Goal: Task Accomplishment & Management: Manage account settings

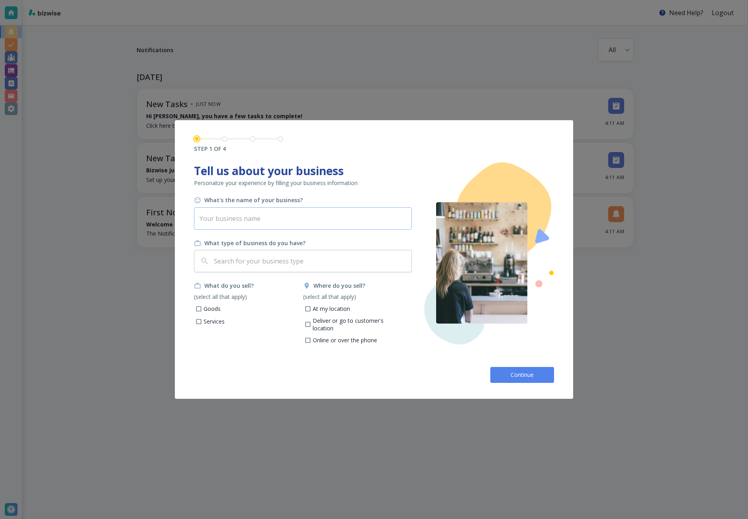
click at [237, 214] on input "text" at bounding box center [303, 219] width 218 height 22
paste input "Counseling Motion Therapist"
type input "Counseling Motion Therapist"
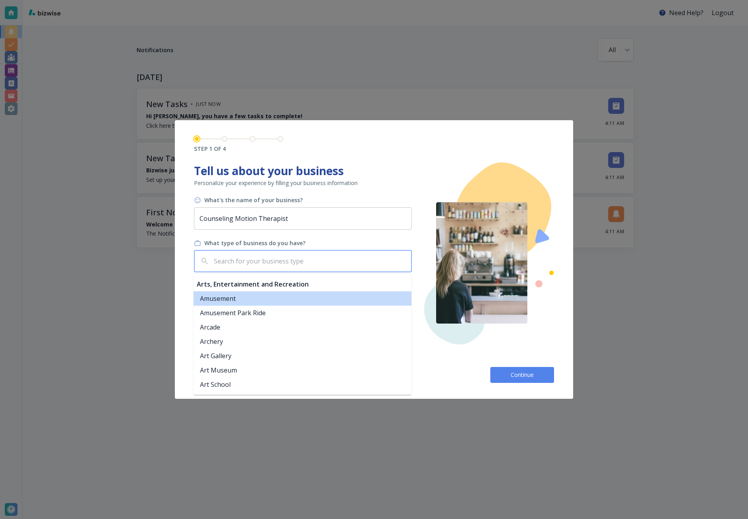
click at [262, 256] on input "text" at bounding box center [310, 261] width 196 height 15
click at [245, 300] on li "Counseling & Mental Health" at bounding box center [303, 299] width 218 height 14
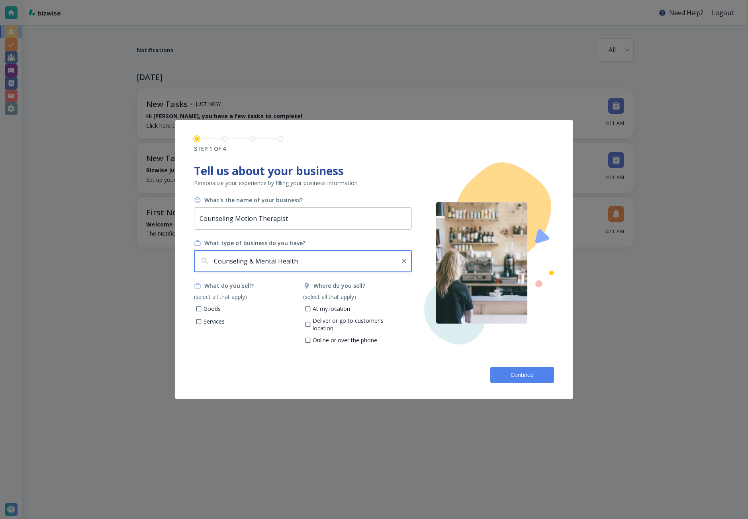
type input "Counseling & Mental Health"
click at [205, 321] on p "Services" at bounding box center [214, 322] width 21 height 8
click at [202, 321] on input "Services" at bounding box center [199, 322] width 7 height 7
checkbox input "true"
click at [326, 323] on p "Deliver or go to customer's location" at bounding box center [359, 325] width 93 height 16
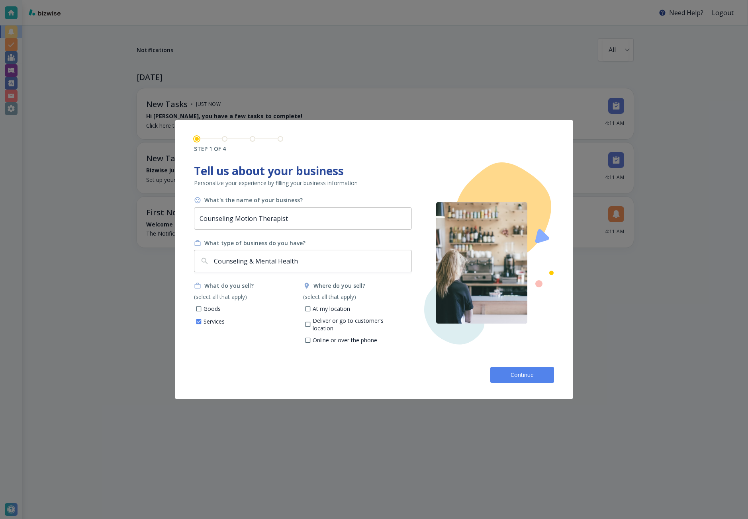
click at [311, 323] on input "Deliver or go to customer's location" at bounding box center [307, 326] width 7 height 7
checkbox input "true"
click at [324, 337] on p "Online or over the phone" at bounding box center [345, 341] width 65 height 8
click at [311, 338] on input "Online or over the phone" at bounding box center [307, 341] width 7 height 7
checkbox input "true"
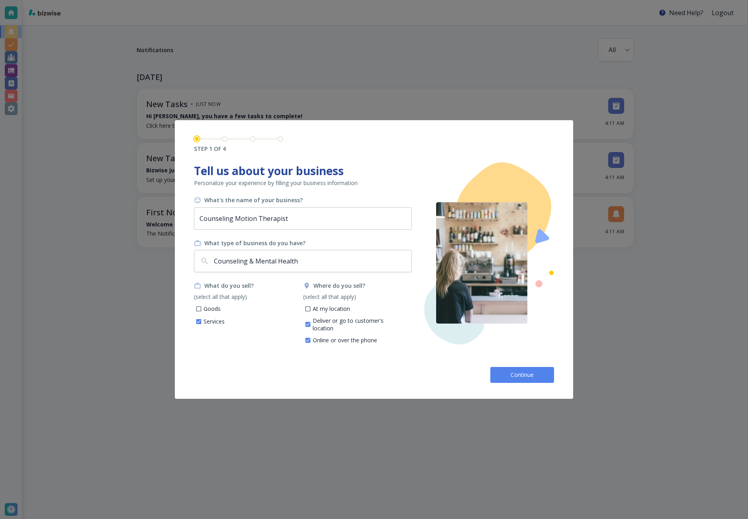
click at [341, 311] on p "At my location" at bounding box center [331, 309] width 37 height 8
click at [311, 311] on input "At my location" at bounding box center [307, 310] width 7 height 7
checkbox input "true"
click at [523, 373] on span "Continue" at bounding box center [521, 375] width 25 height 8
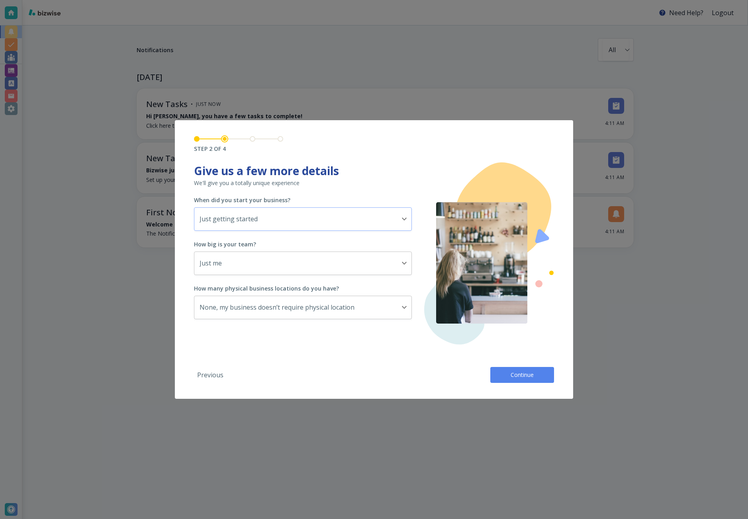
click at [308, 0] on body "Need Help? Logout Notifications All all ​ TODAY New Tasks • just now Hi David, …" at bounding box center [374, 0] width 748 height 0
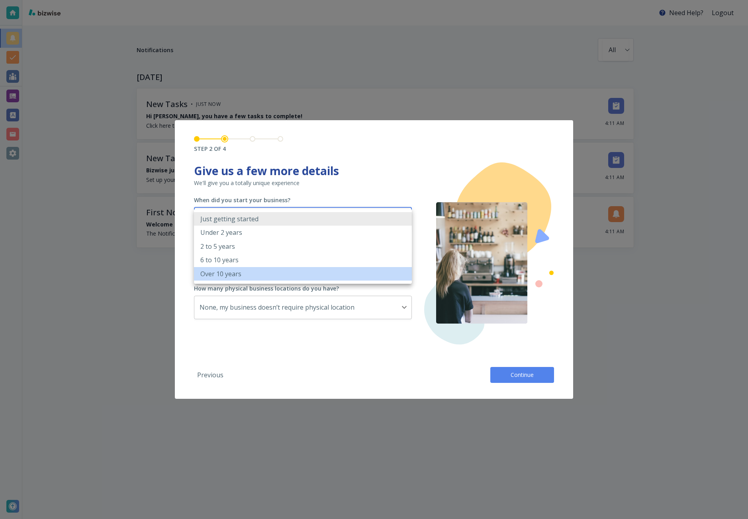
click at [244, 270] on li "Over 10 years" at bounding box center [303, 274] width 218 height 14
type input "OVER_10_YEARS"
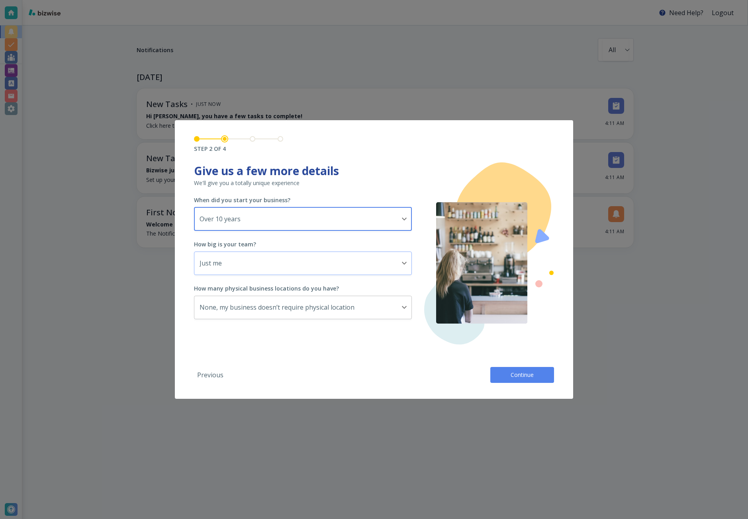
click at [243, 0] on body "Need Help? Logout Notifications All all ​ TODAY New Tasks • just now Hi David, …" at bounding box center [374, 0] width 748 height 0
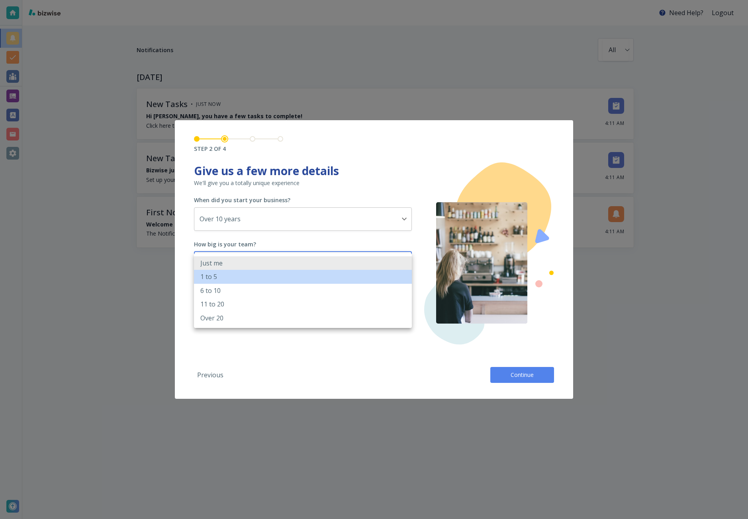
click at [233, 276] on li "1 to 5" at bounding box center [303, 277] width 218 height 14
type input "2_TO_5"
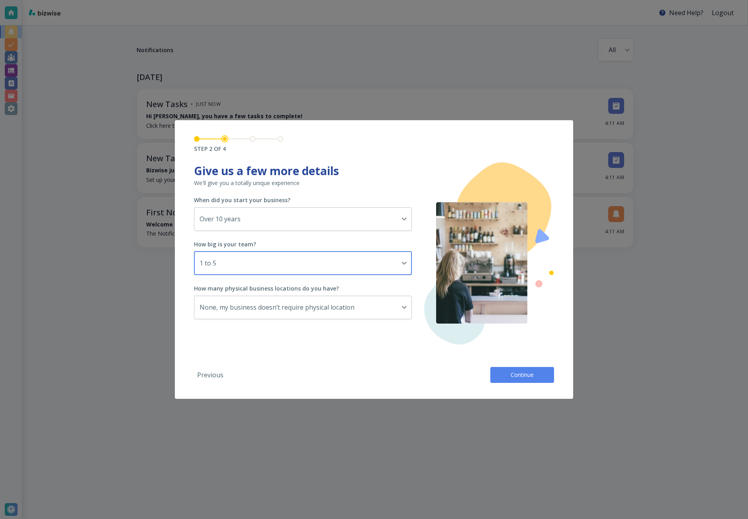
drag, startPoint x: 540, startPoint y: 368, endPoint x: 537, endPoint y: 342, distance: 26.4
click at [540, 368] on button "Continue" at bounding box center [522, 375] width 64 height 16
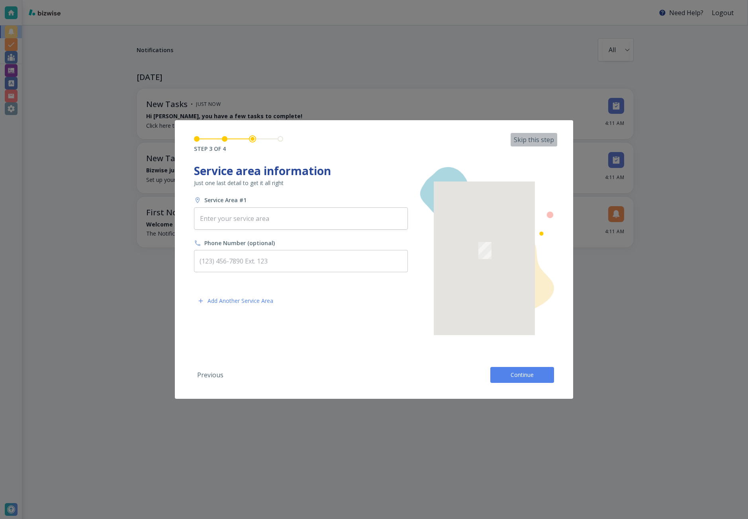
click at [538, 140] on p "Skip this step" at bounding box center [534, 139] width 40 height 9
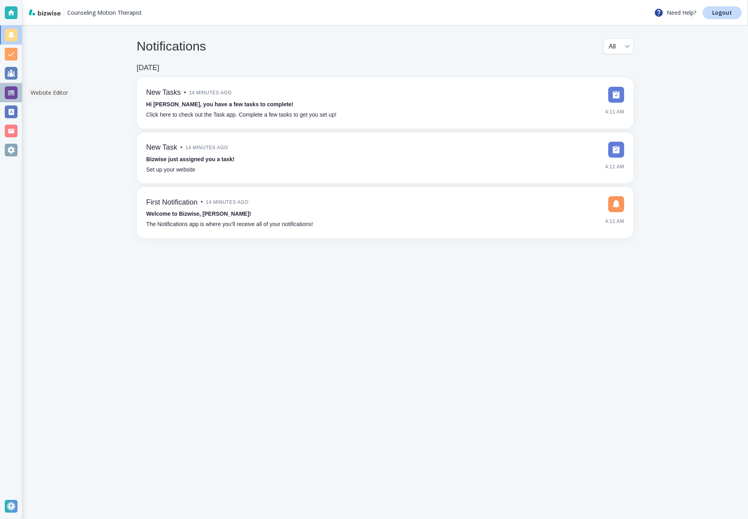
click at [14, 92] on div at bounding box center [11, 92] width 13 height 13
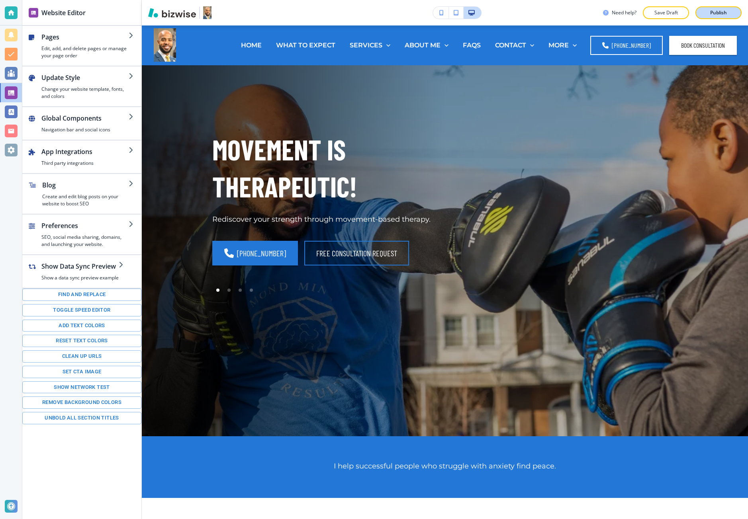
click at [717, 17] on button "Publish" at bounding box center [718, 12] width 46 height 13
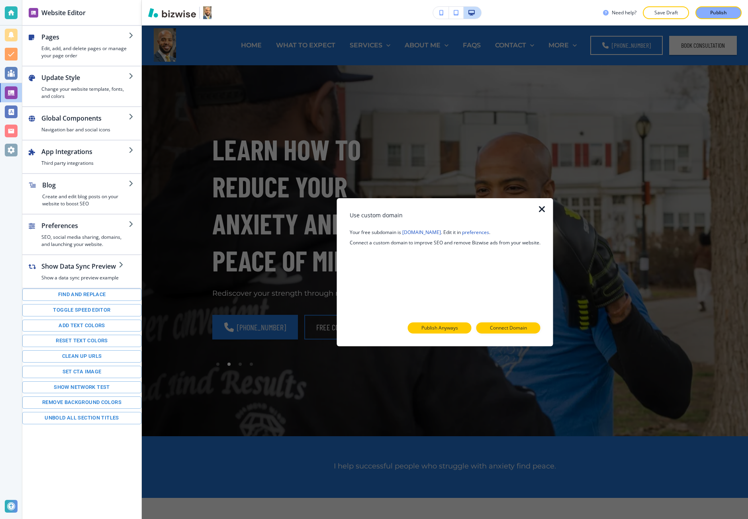
click at [450, 327] on p "Publish Anyways" at bounding box center [439, 328] width 37 height 7
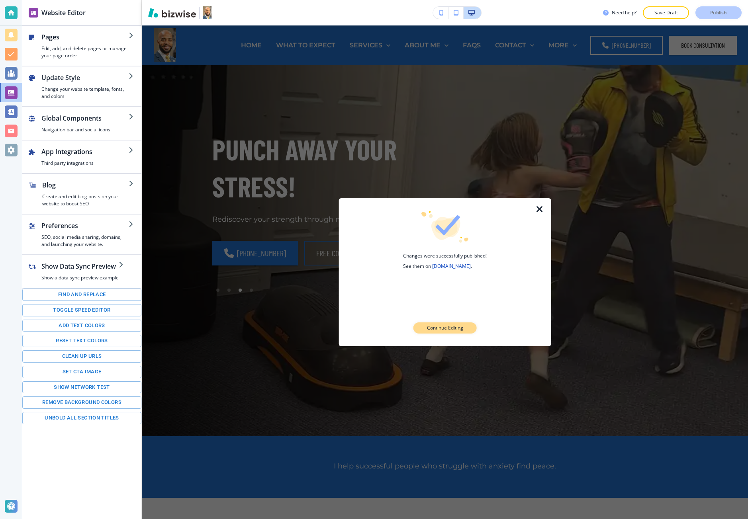
click at [447, 332] on button "Continue Editing" at bounding box center [444, 328] width 63 height 11
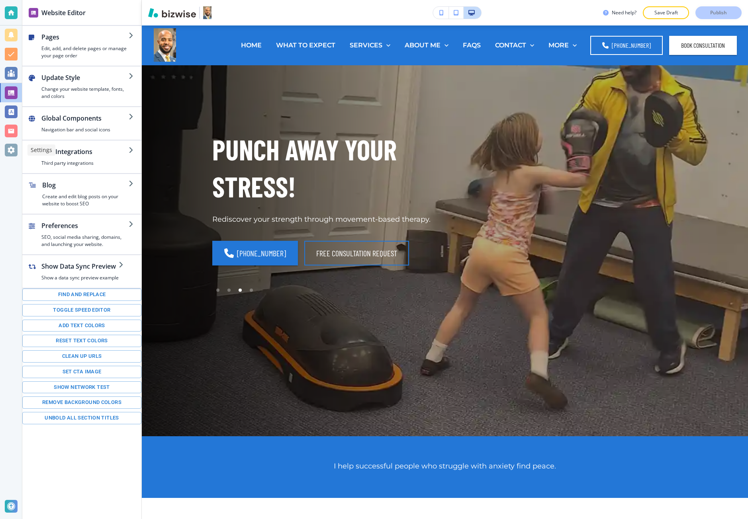
click at [6, 145] on div at bounding box center [11, 150] width 13 height 13
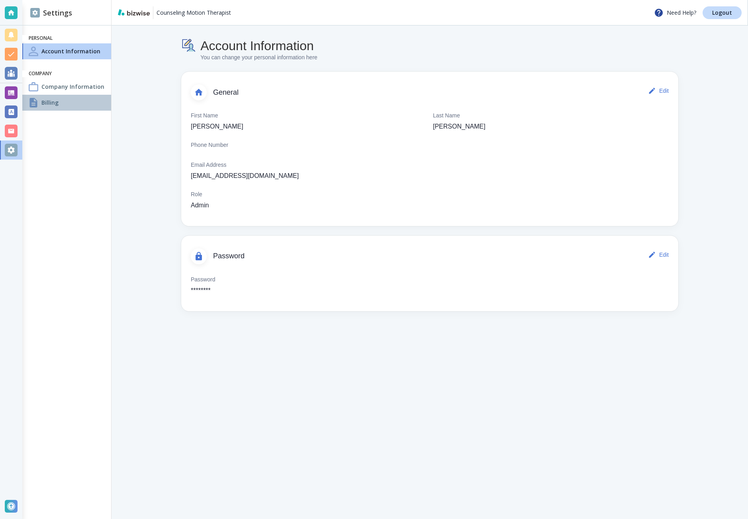
click at [96, 104] on div "Billing" at bounding box center [66, 103] width 89 height 16
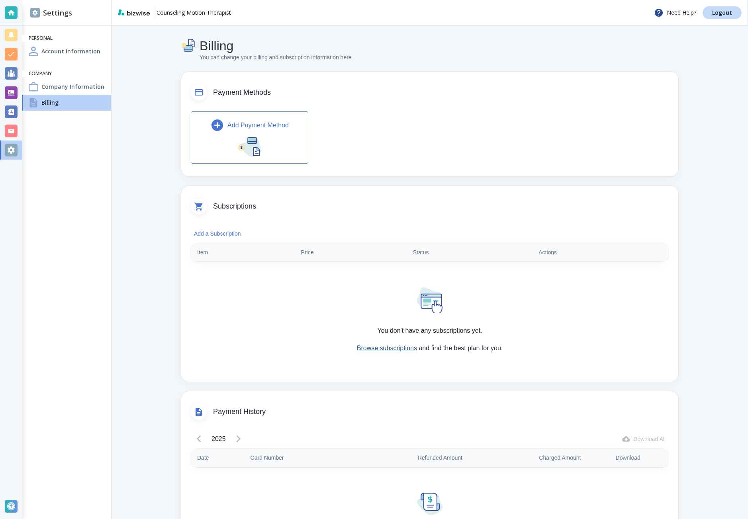
click at [379, 345] on link "Browse subscriptions" at bounding box center [387, 348] width 60 height 7
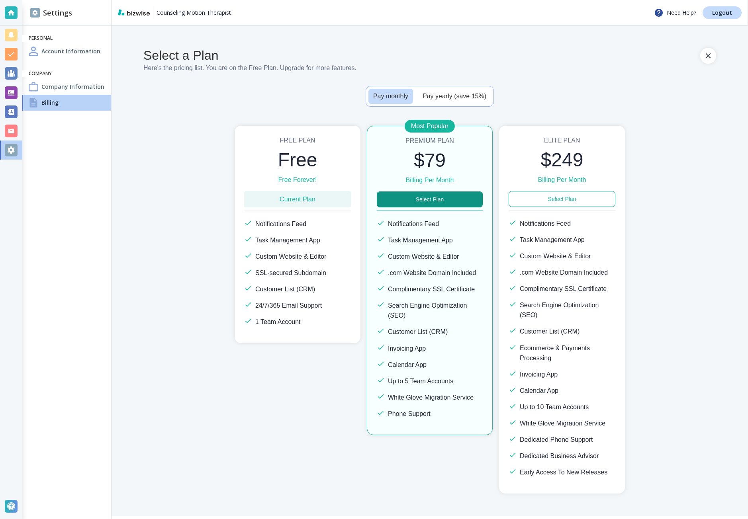
click at [436, 194] on button "Select Plan" at bounding box center [430, 200] width 106 height 16
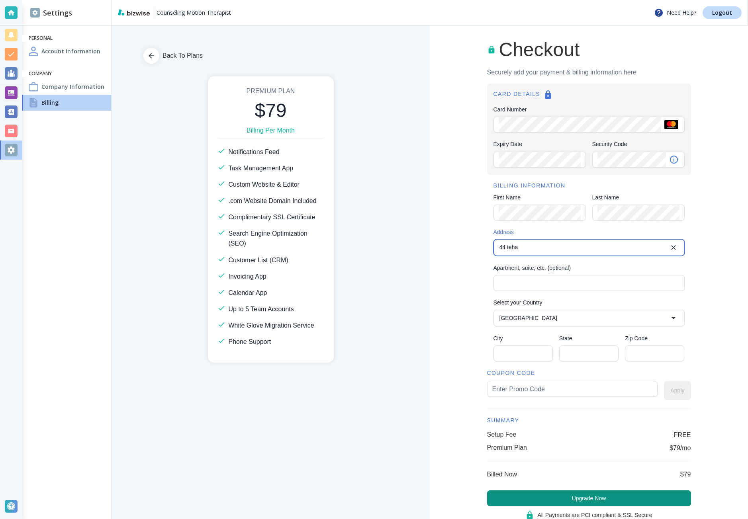
type input "44 Tehama Street"
type input "United States"
type input "San Francisco"
type input "CA"
type input "94105"
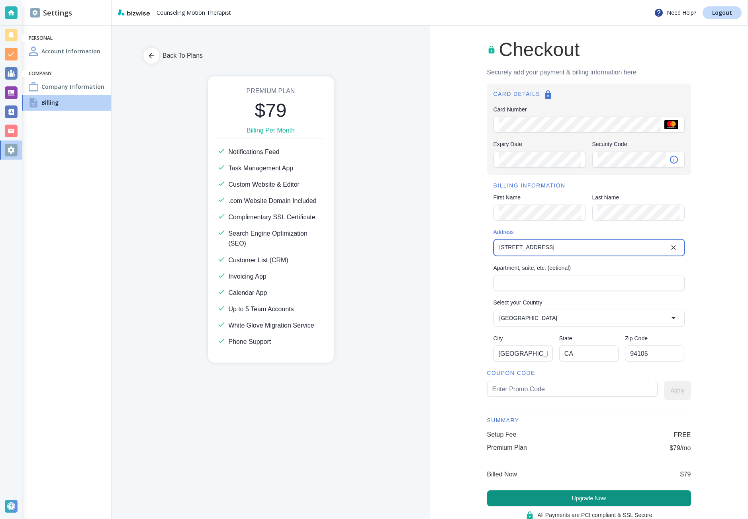
type input "44 Tehama Street"
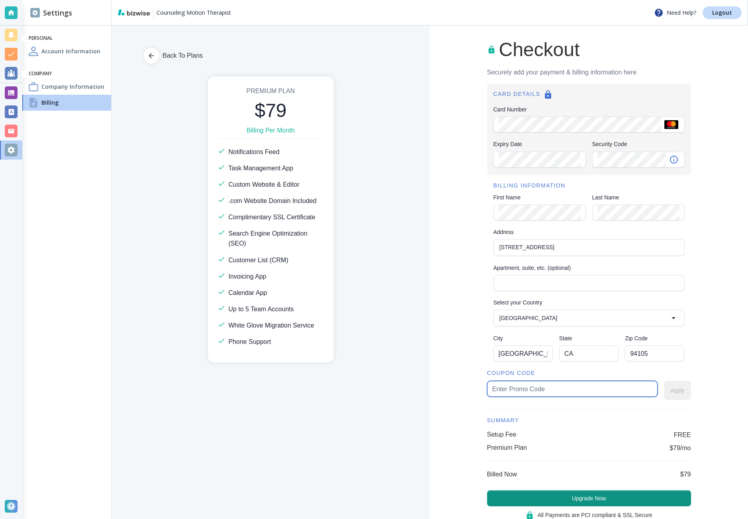
drag, startPoint x: 581, startPoint y: 389, endPoint x: 586, endPoint y: 387, distance: 5.3
click at [581, 389] on input "text" at bounding box center [572, 389] width 161 height 15
type input "motion75"
click at [666, 391] on button "Apply" at bounding box center [677, 390] width 27 height 19
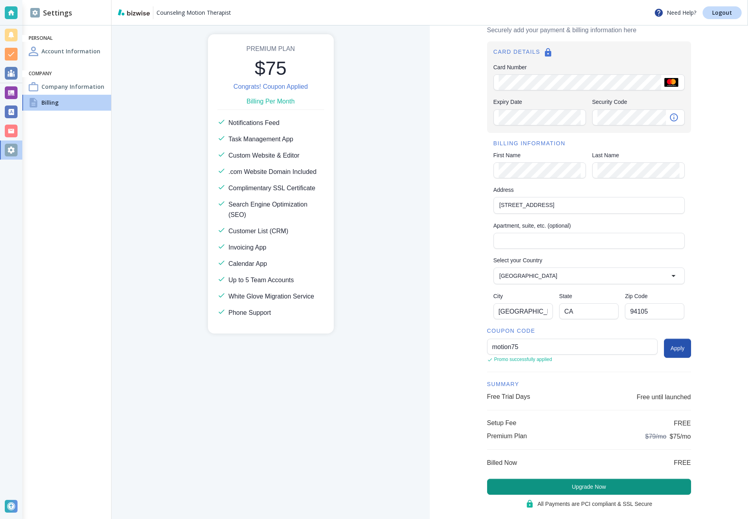
scroll to position [57, 0]
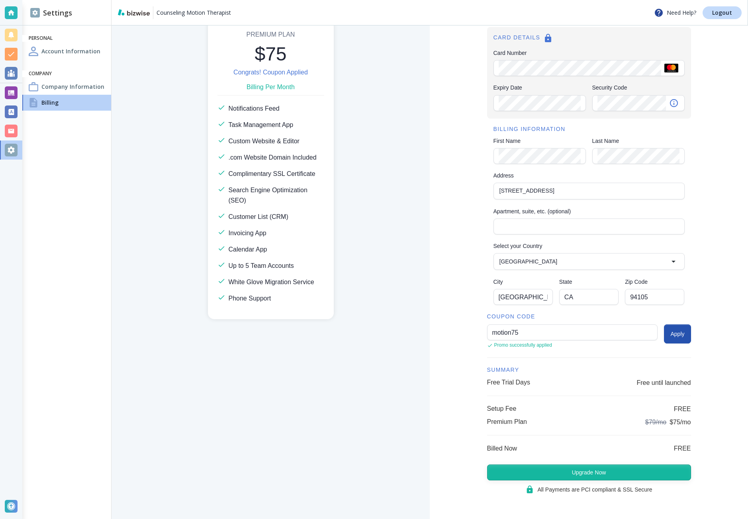
click at [623, 472] on button "Upgrade Now" at bounding box center [589, 473] width 204 height 16
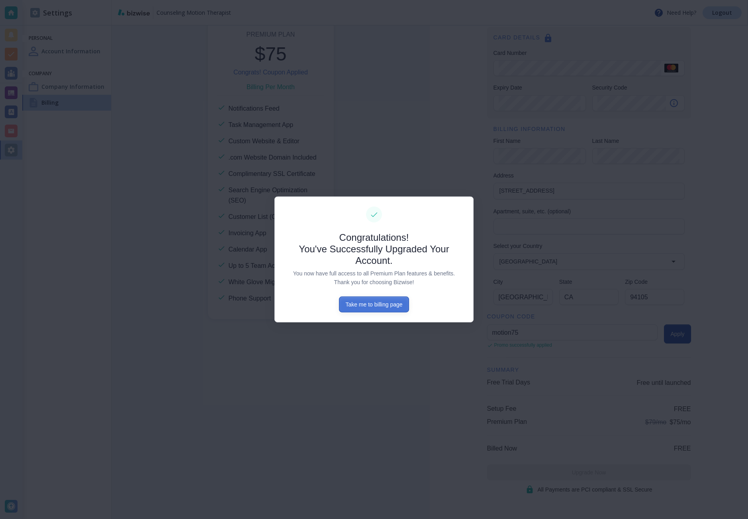
click at [359, 307] on button "Take me to billing page" at bounding box center [374, 305] width 70 height 16
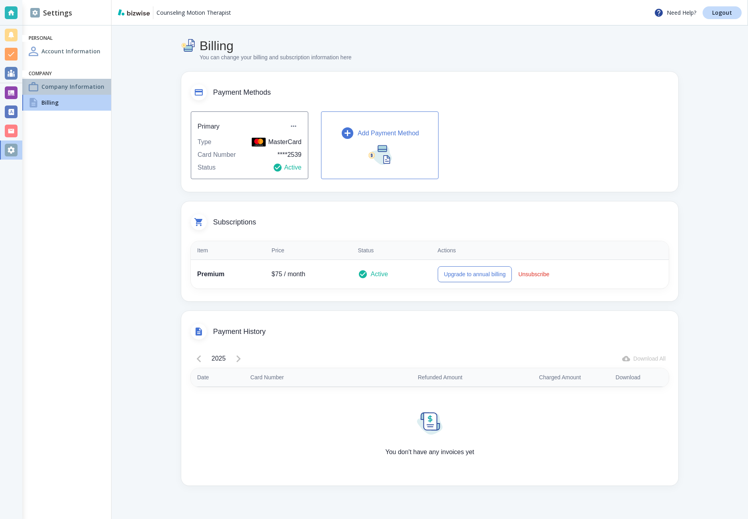
click at [88, 82] on div "Company Information" at bounding box center [66, 87] width 89 height 16
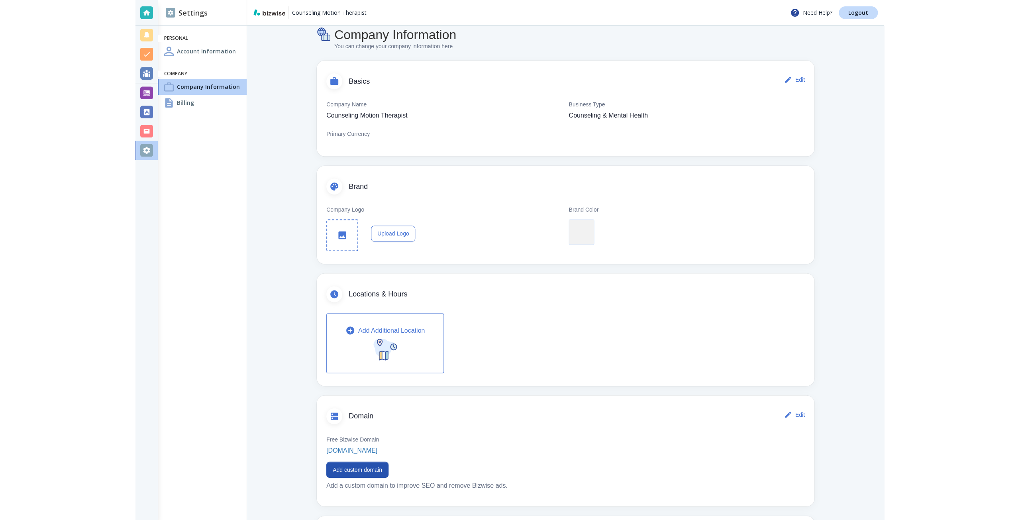
scroll to position [6, 0]
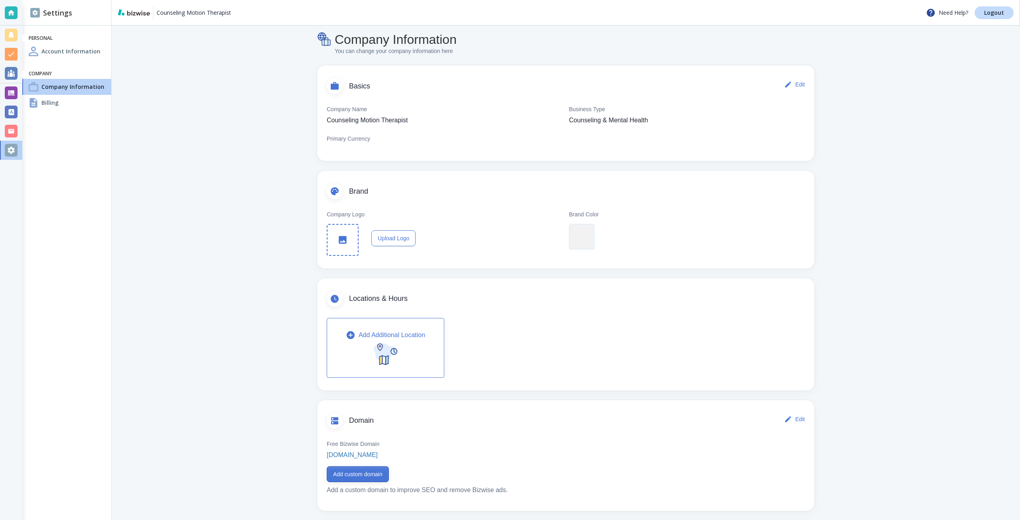
click at [331, 476] on button "Add custom domain" at bounding box center [358, 474] width 62 height 16
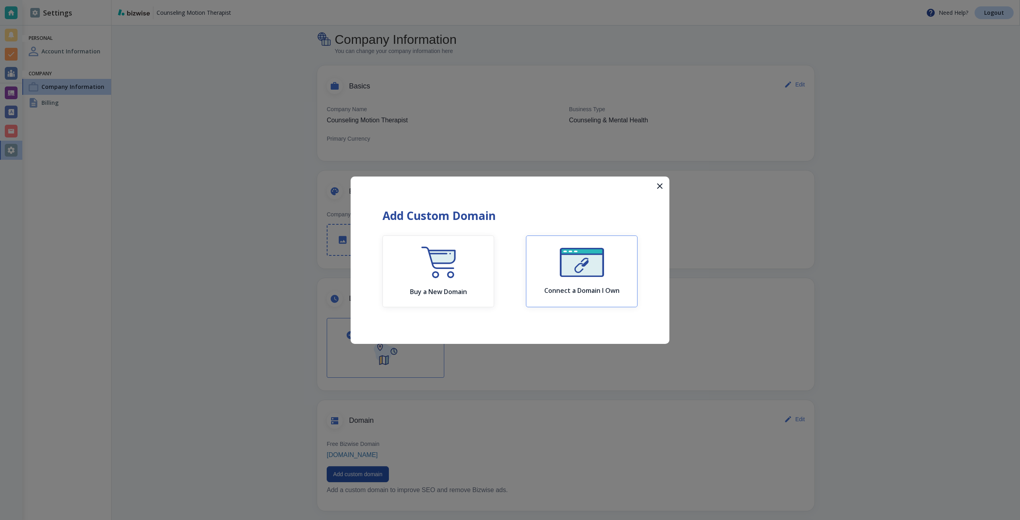
click at [567, 253] on img "button" at bounding box center [582, 262] width 44 height 29
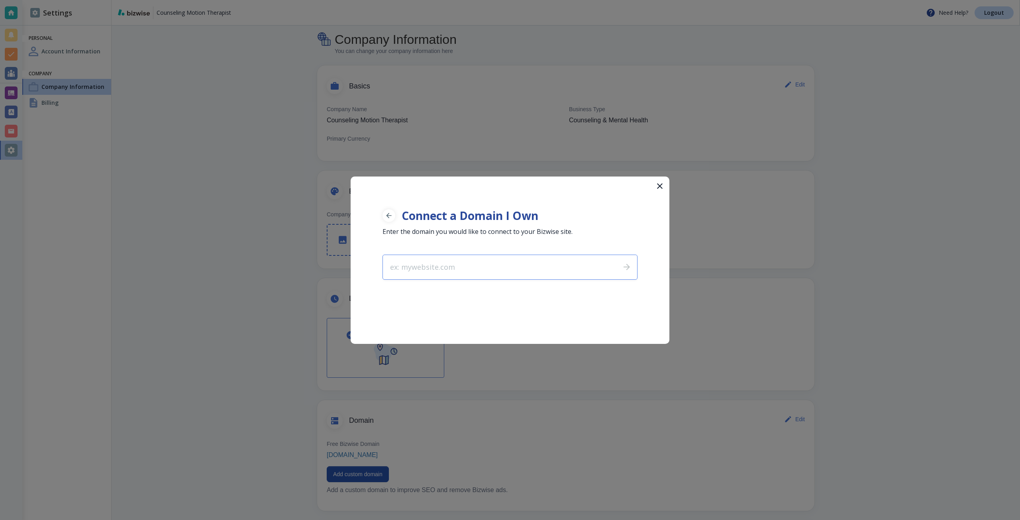
type input "davidbarnestherapy.org"
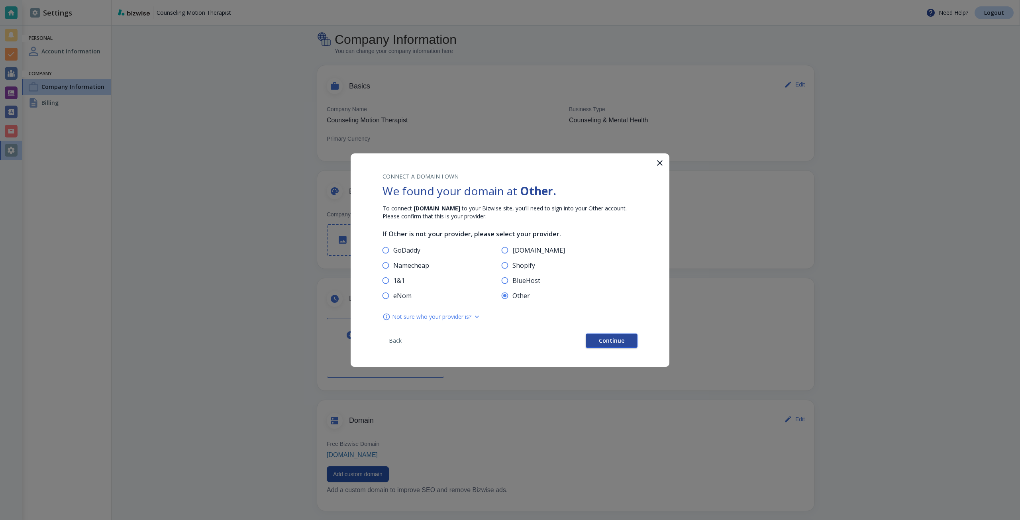
click at [614, 343] on span "Continue" at bounding box center [611, 341] width 25 height 6
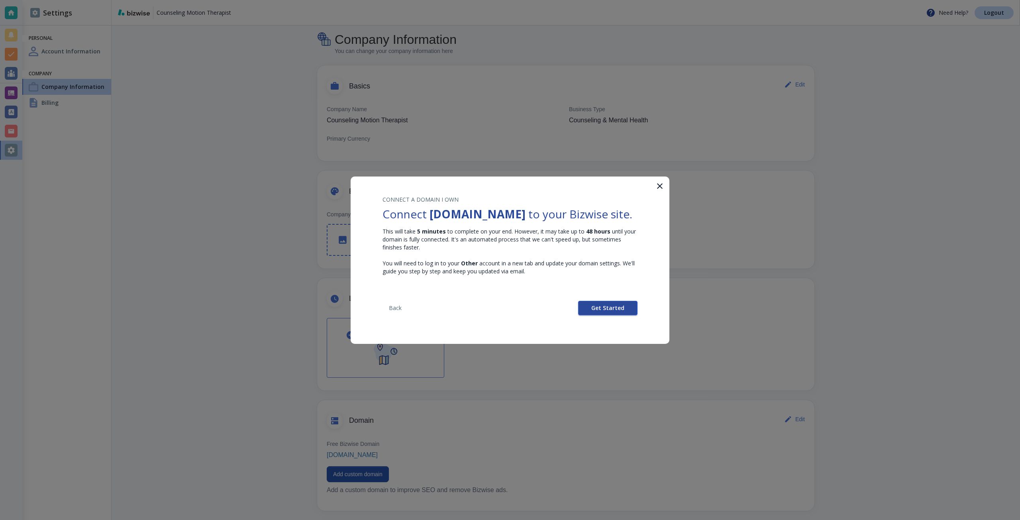
click at [607, 311] on span "Get Started" at bounding box center [607, 308] width 33 height 6
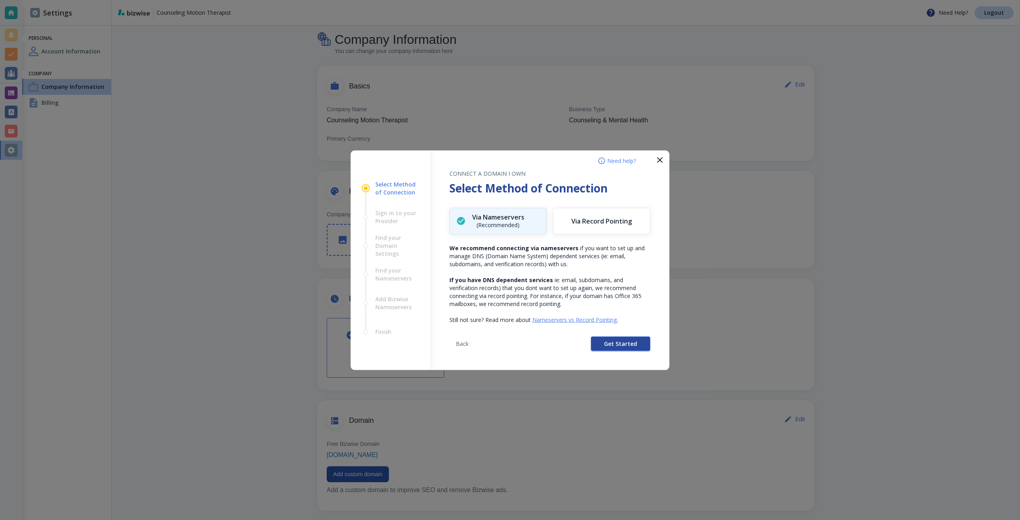
click at [599, 343] on button "Get Started" at bounding box center [620, 343] width 59 height 14
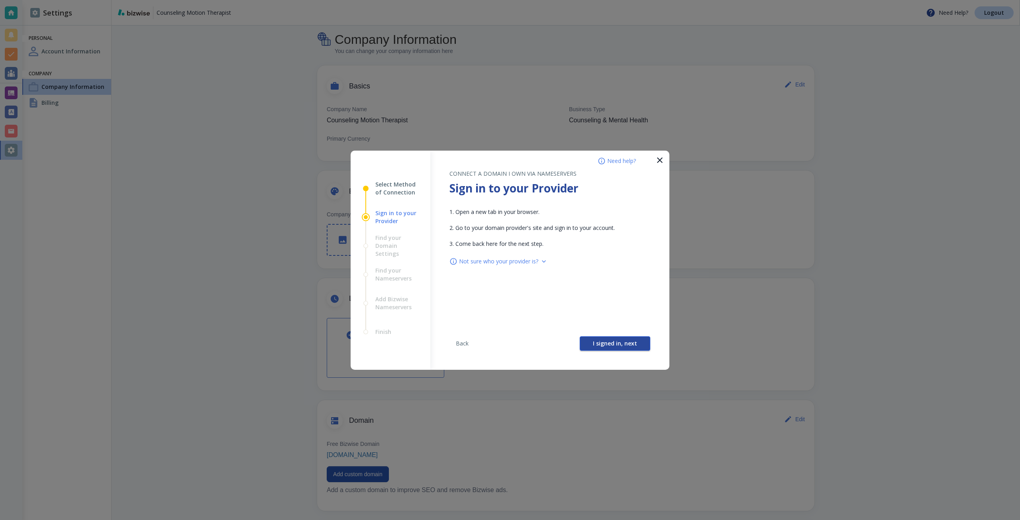
click at [591, 342] on button "I signed in, next" at bounding box center [615, 343] width 70 height 14
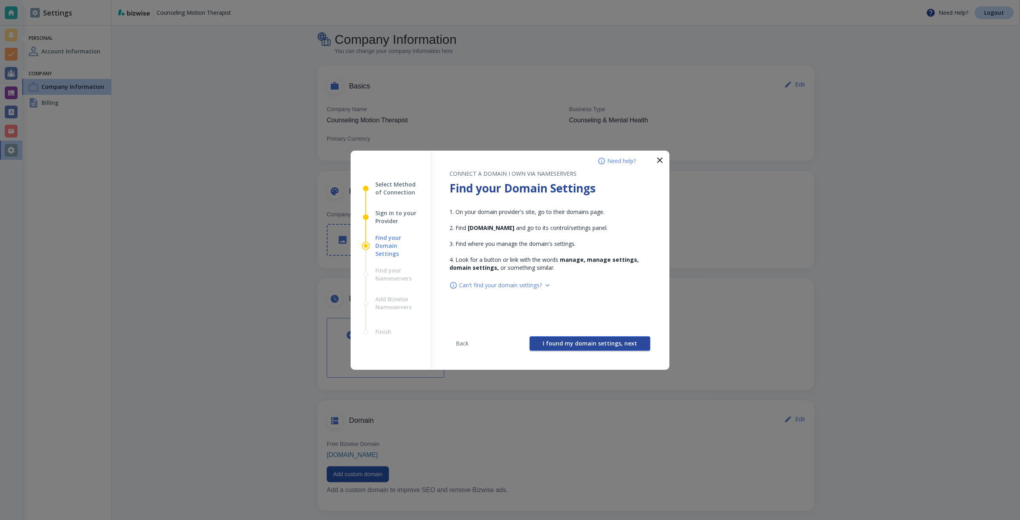
click at [576, 342] on span "I found my domain settings, next" at bounding box center [589, 344] width 94 height 6
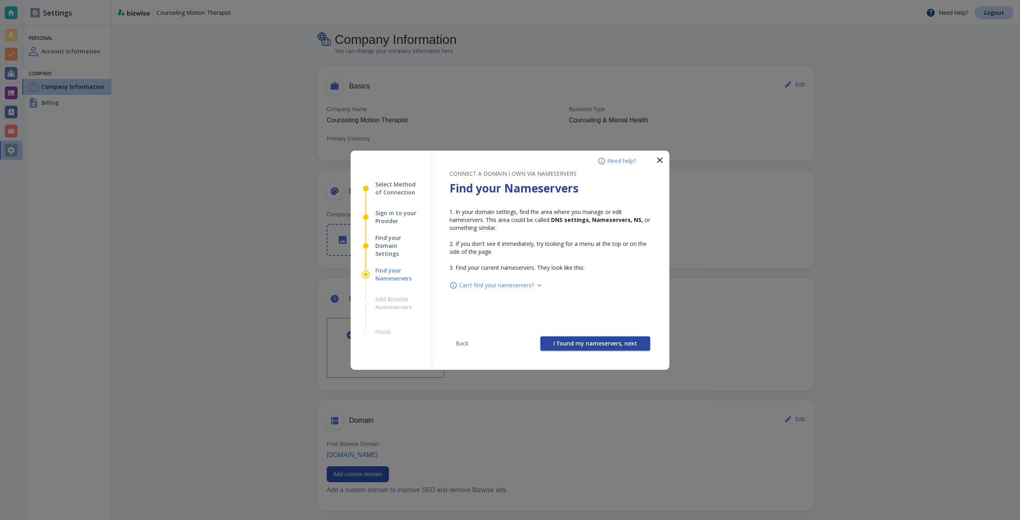
click at [570, 341] on span "I found my nameservers, next" at bounding box center [595, 344] width 84 height 6
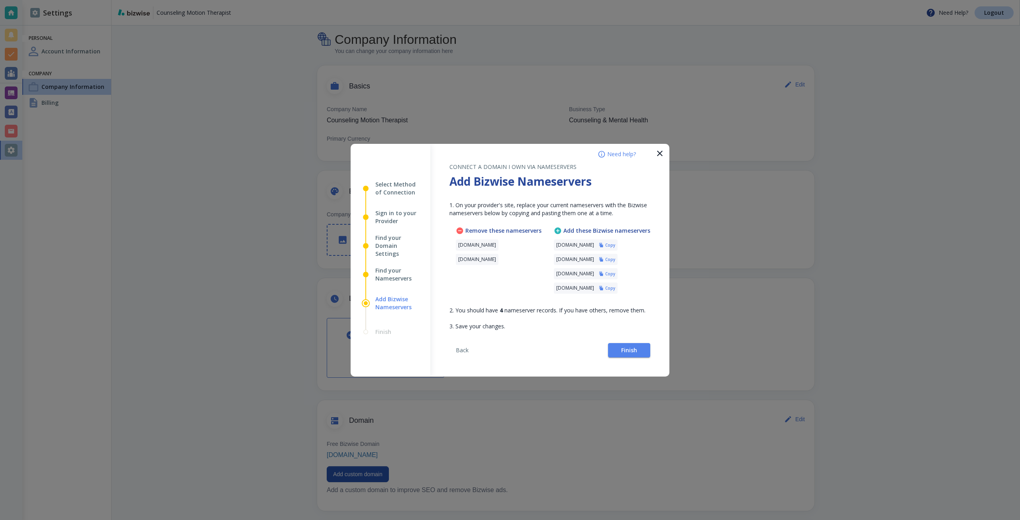
click at [615, 248] on h6 "Copy" at bounding box center [610, 245] width 10 height 6
click at [609, 345] on button "Finish" at bounding box center [629, 350] width 42 height 14
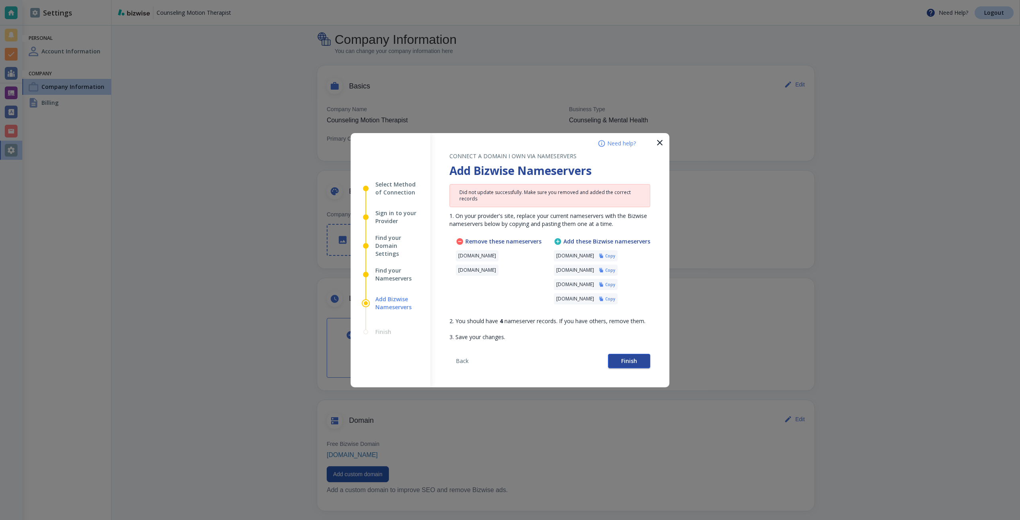
click at [609, 358] on button "Finish" at bounding box center [629, 361] width 42 height 14
click at [615, 359] on button "Finish" at bounding box center [629, 361] width 42 height 14
click at [628, 363] on span "Finish" at bounding box center [629, 361] width 16 height 6
click at [619, 360] on button "Finish" at bounding box center [629, 361] width 42 height 14
click at [615, 354] on button "Finish" at bounding box center [629, 361] width 42 height 14
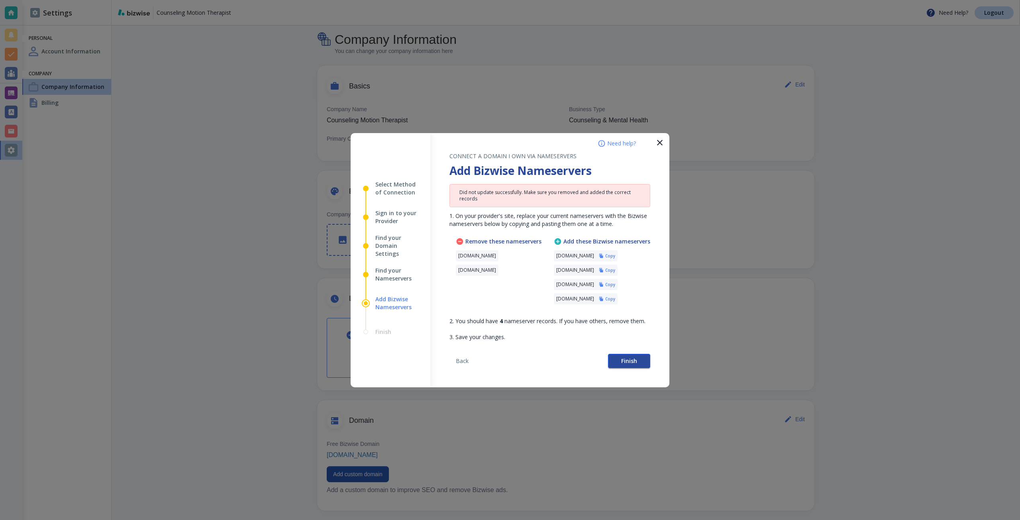
click at [615, 363] on button "Finish" at bounding box center [629, 361] width 42 height 14
click at [611, 360] on button "Finish" at bounding box center [629, 361] width 42 height 14
click at [639, 352] on div "Back Finish" at bounding box center [549, 364] width 201 height 46
click at [615, 352] on div "Back Finish" at bounding box center [549, 364] width 201 height 46
click at [617, 369] on div "Back Finish" at bounding box center [549, 364] width 201 height 46
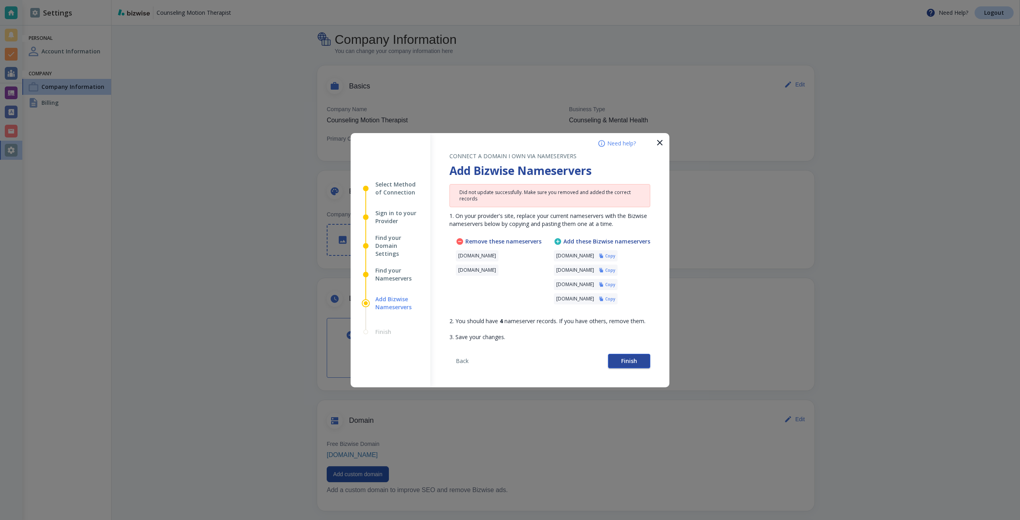
click at [620, 360] on button "Finish" at bounding box center [629, 361] width 42 height 14
click at [625, 356] on button "Finish" at bounding box center [629, 361] width 42 height 14
click at [638, 357] on button "Finish" at bounding box center [629, 361] width 42 height 14
click at [622, 358] on span "Finish" at bounding box center [629, 361] width 16 height 6
click at [633, 363] on span "Finish" at bounding box center [629, 361] width 16 height 6
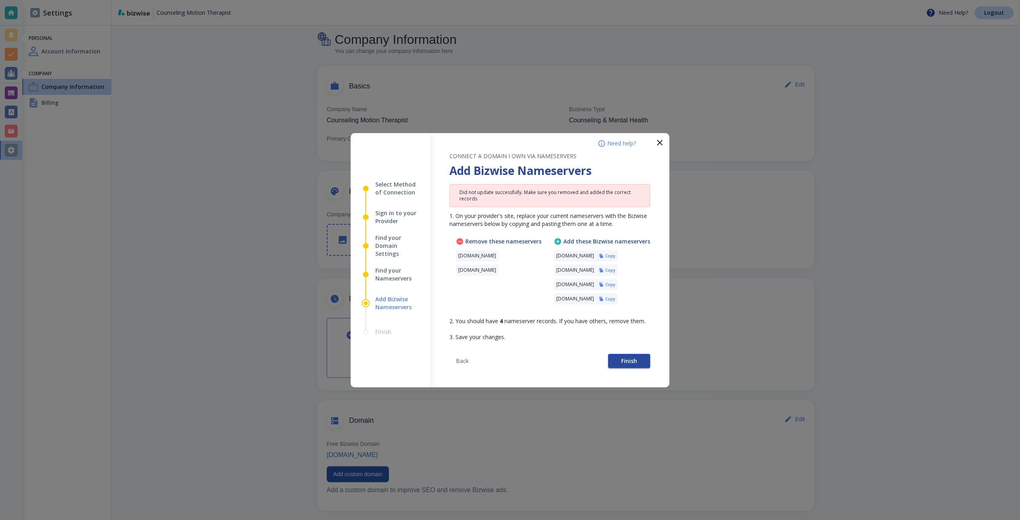
click at [621, 359] on span "Finish" at bounding box center [629, 361] width 16 height 6
click at [625, 362] on span "Finish" at bounding box center [629, 361] width 16 height 6
click at [613, 366] on button "Finish" at bounding box center [629, 361] width 42 height 14
click at [610, 362] on button "Finish" at bounding box center [629, 361] width 42 height 14
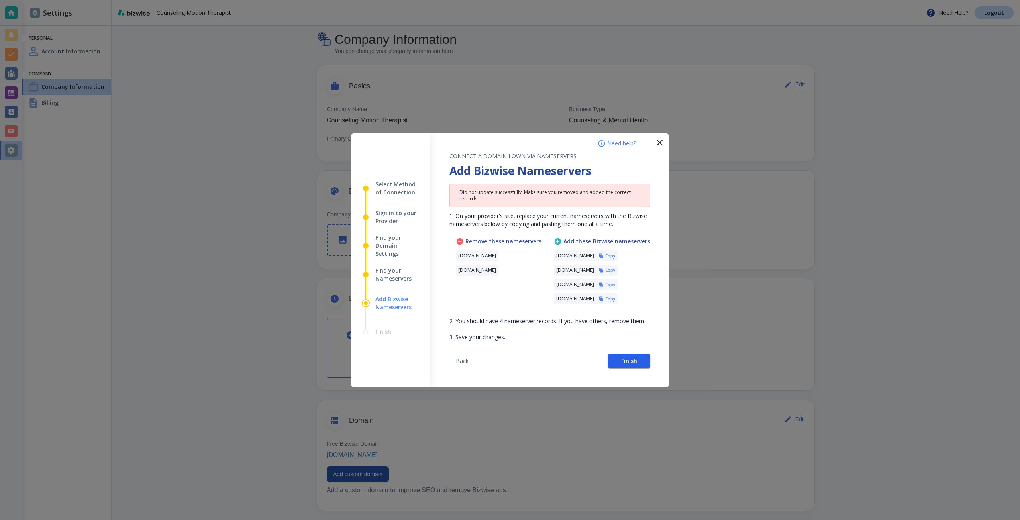
click at [610, 362] on button "Finish" at bounding box center [629, 361] width 42 height 14
click at [617, 354] on button "Finish" at bounding box center [629, 361] width 42 height 14
click at [613, 355] on button "Finish" at bounding box center [629, 361] width 42 height 14
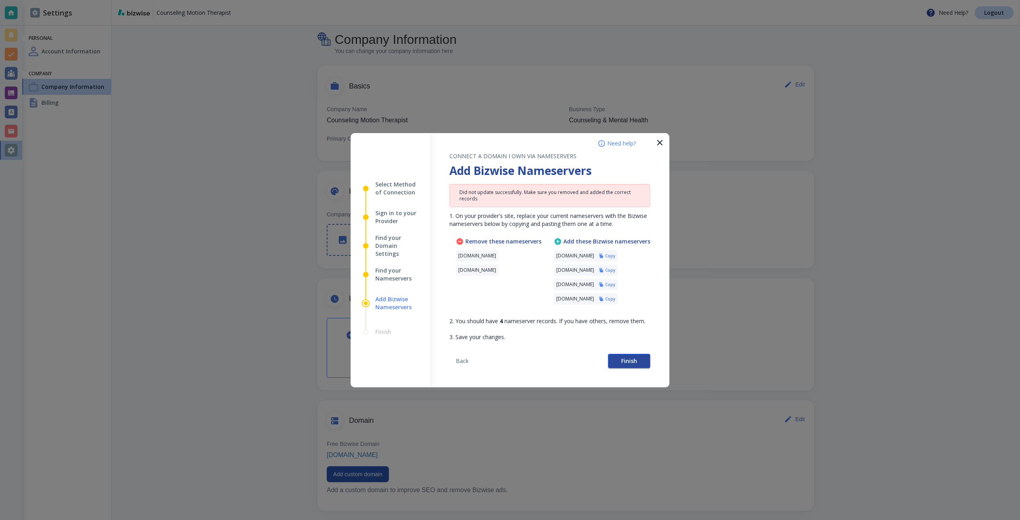
click at [640, 354] on button "Finish" at bounding box center [629, 361] width 42 height 14
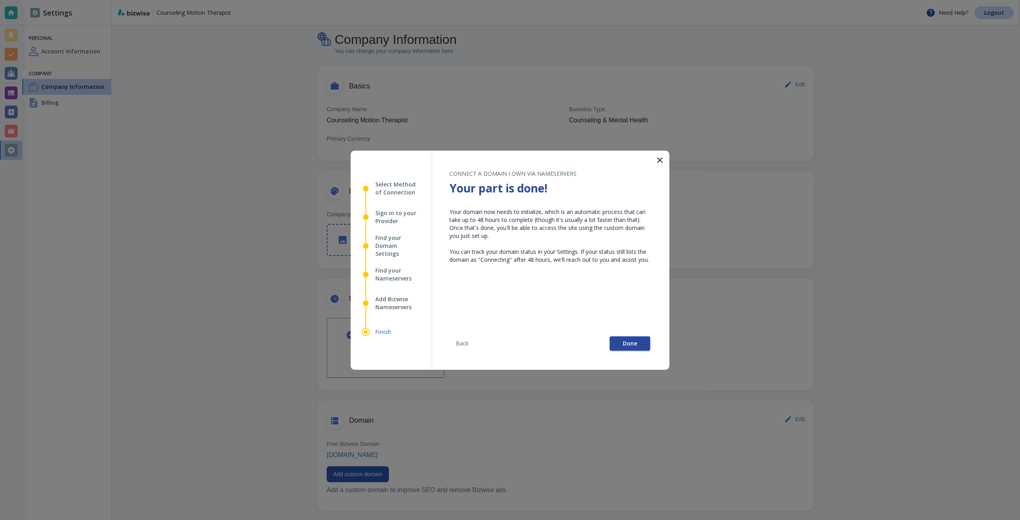
click at [614, 337] on button "Done" at bounding box center [629, 343] width 41 height 14
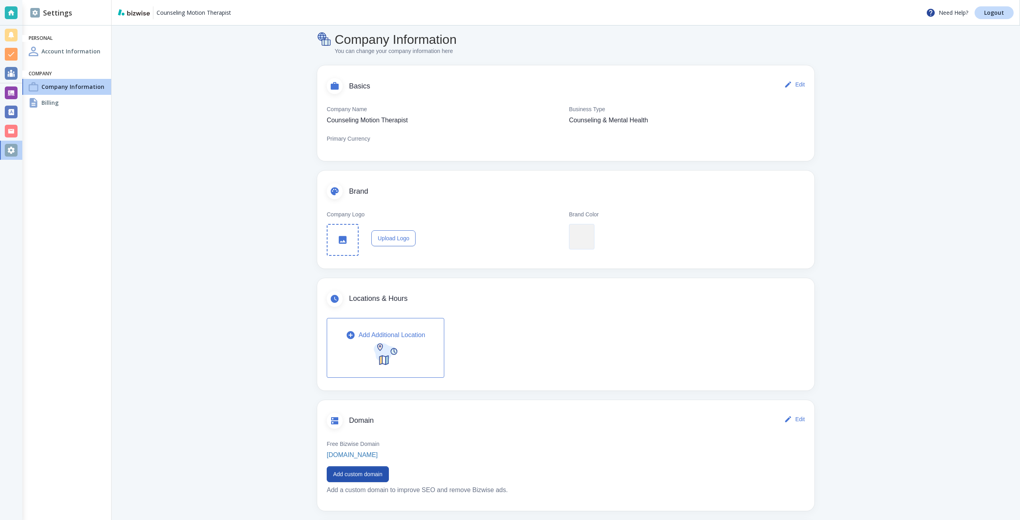
click at [234, 403] on main "Company Information You can change your company information here Basics Edit Co…" at bounding box center [566, 329] width 908 height 620
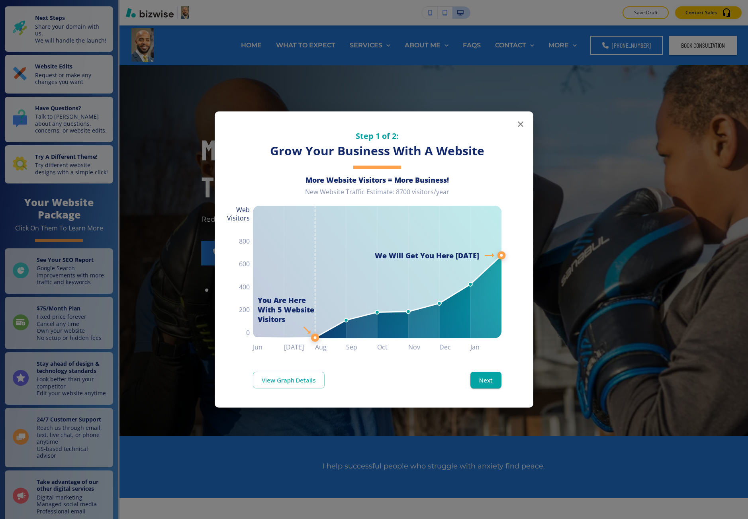
click at [681, 229] on div "Step 1 of 2: Grow Your Business With A Website More Website Visitors = More Bus…" at bounding box center [374, 259] width 748 height 519
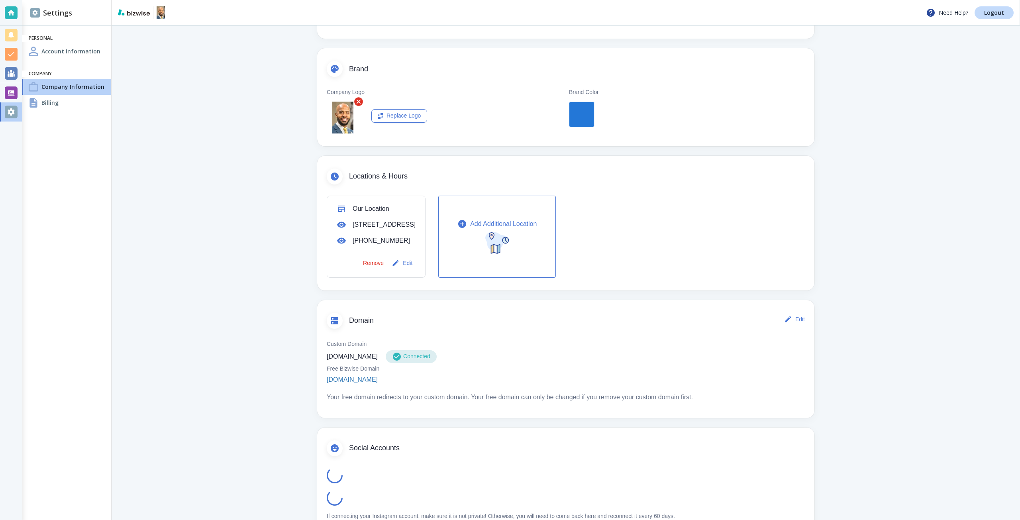
scroll to position [164, 0]
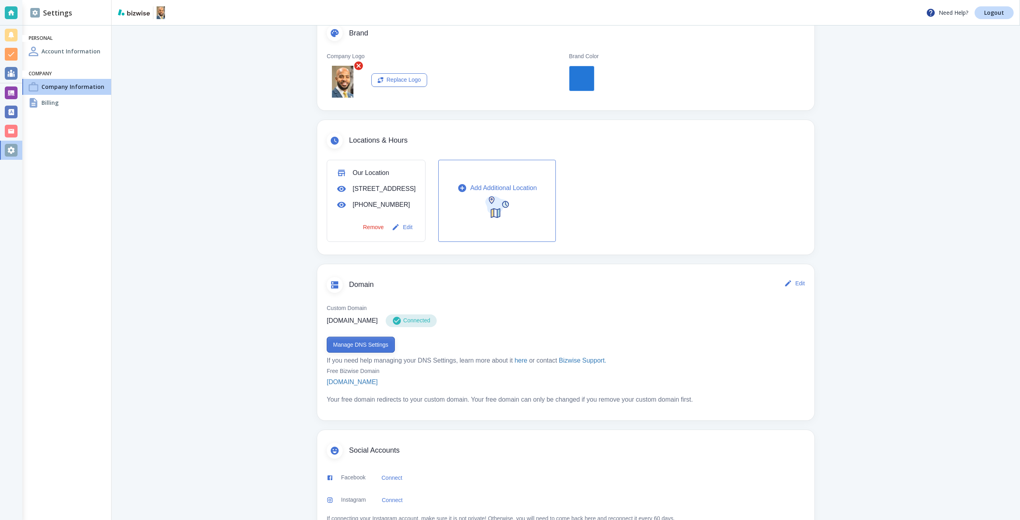
click at [357, 352] on button "Manage DNS Settings" at bounding box center [361, 345] width 68 height 16
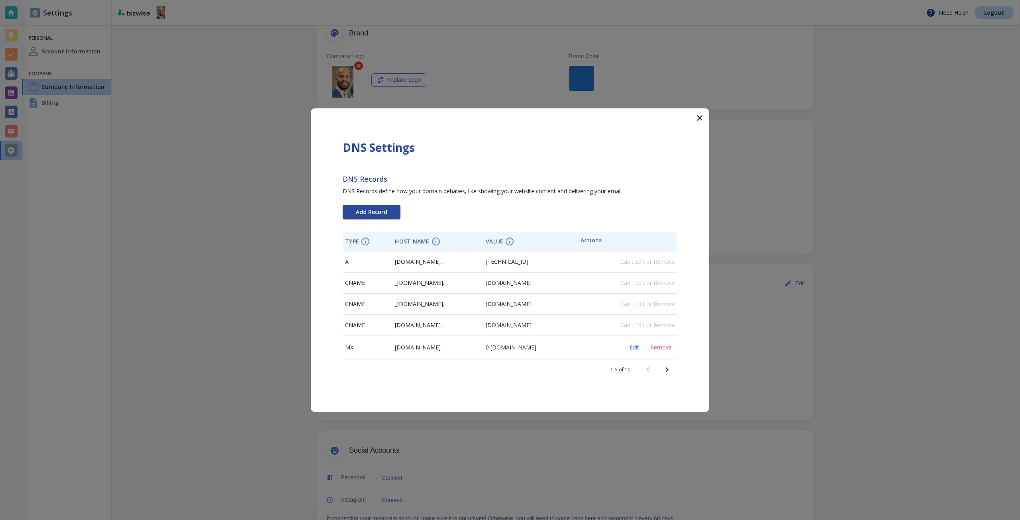
click at [376, 218] on button "Add Record" at bounding box center [372, 212] width 58 height 14
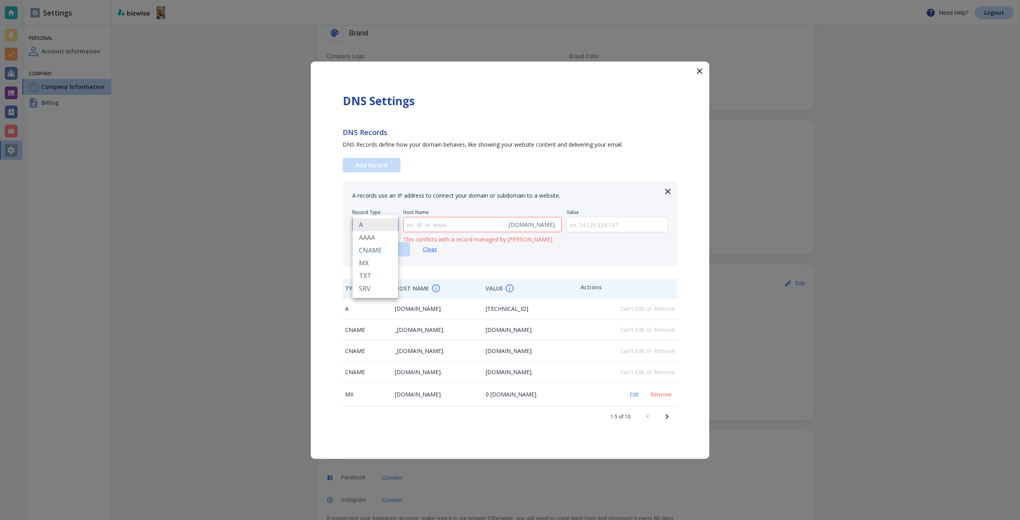
click at [376, 0] on body "Need Help? Logout Settings Personal Account Information Company Company Informa…" at bounding box center [510, 0] width 1020 height 0
click at [376, 272] on li "TXT" at bounding box center [374, 275] width 45 height 13
type input "TXT"
click at [582, 224] on input "text" at bounding box center [617, 224] width 101 height 15
paste input "google-site-verification=z8BPhToovveAU_y2bNF1czGifQ5-IS7FFO_WXfiPHt4"
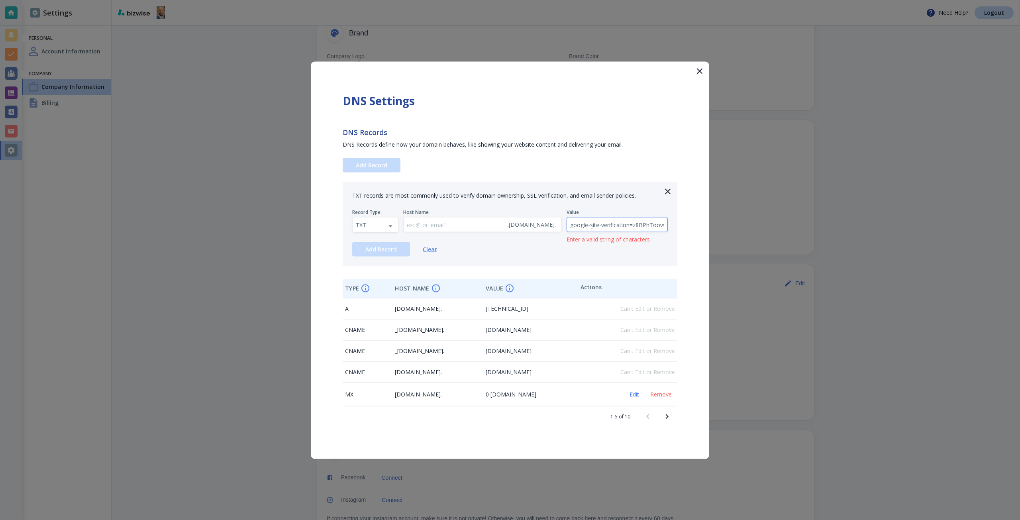
scroll to position [0, 107]
type input "google-site-verification=z8BPhToovveAU_y2bNF1czGifQ5-IS7FFO_WXfiPHt4"
click at [399, 258] on div "TXT records are most commonly used to verify domain ownership, SSL verification…" at bounding box center [510, 224] width 335 height 84
click at [398, 255] on button "Add Record" at bounding box center [381, 249] width 58 height 14
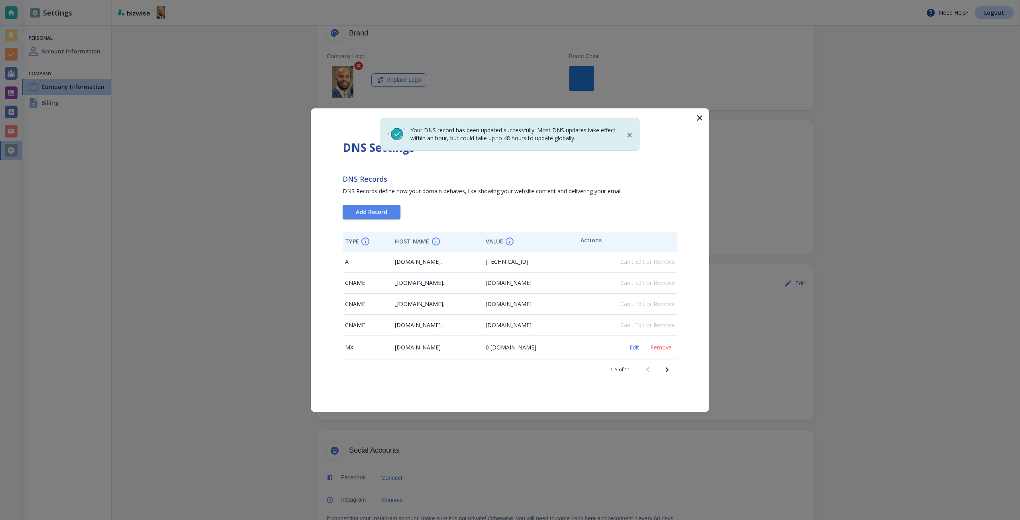
click at [251, 89] on div at bounding box center [510, 260] width 1020 height 520
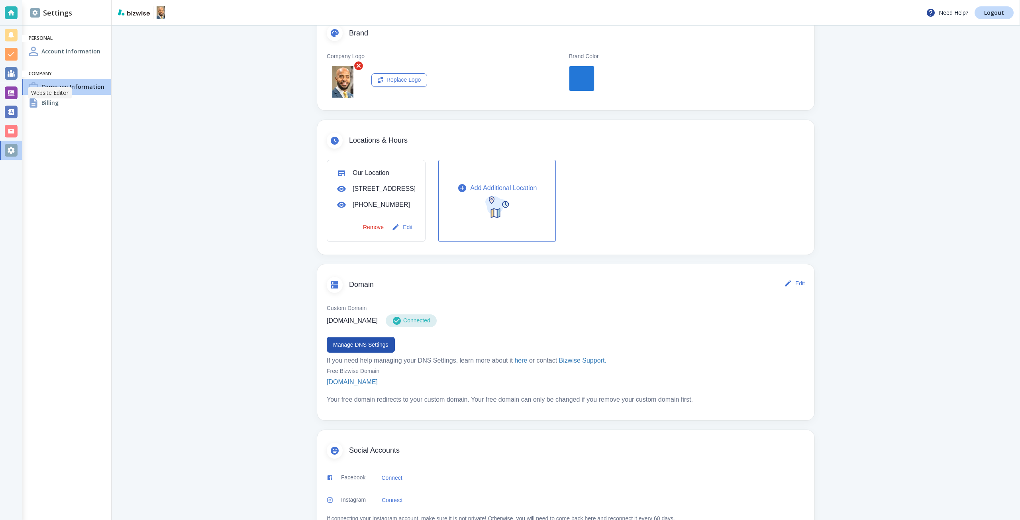
click at [12, 91] on div at bounding box center [11, 92] width 13 height 13
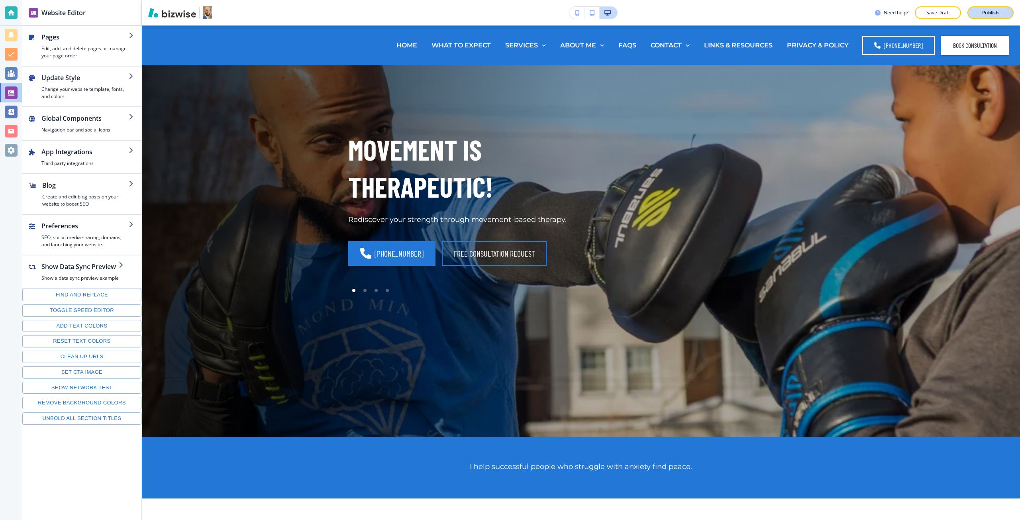
click at [983, 16] on p "Publish" at bounding box center [990, 12] width 17 height 7
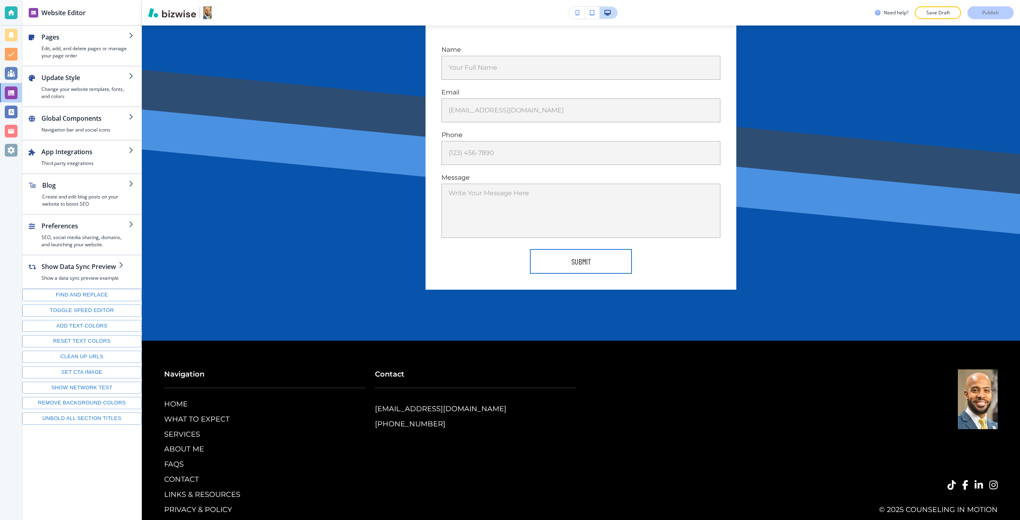
scroll to position [3569, 0]
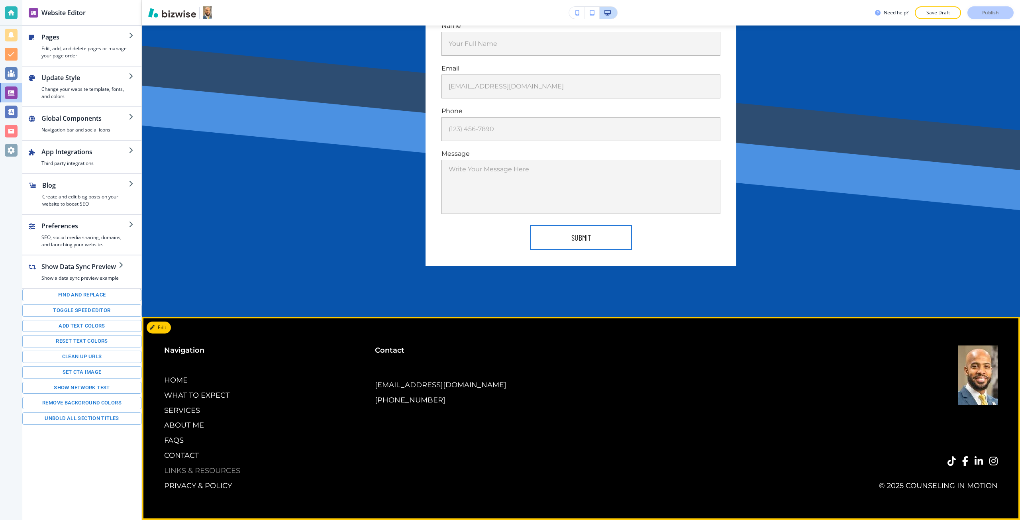
click at [218, 473] on p "LINKS & RESOURCES" at bounding box center [202, 471] width 76 height 10
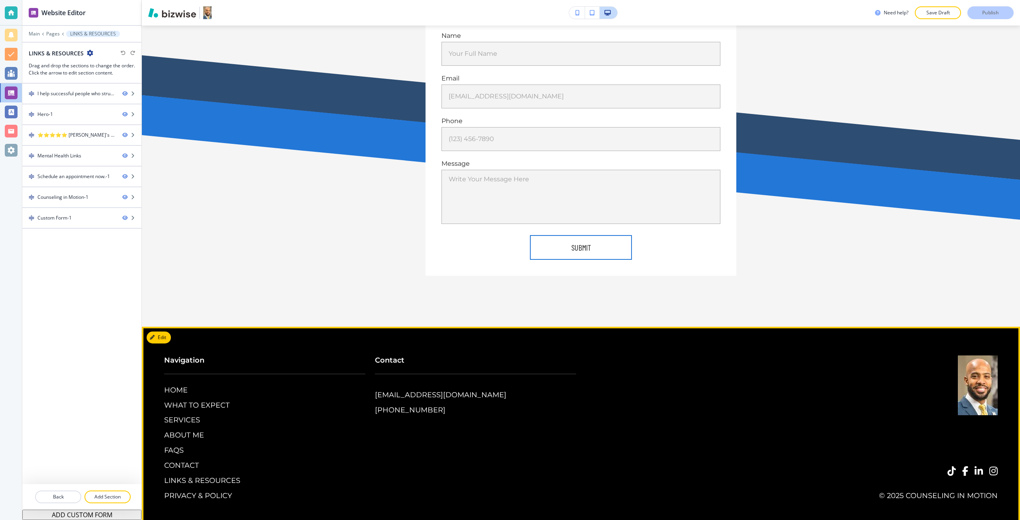
scroll to position [1569, 0]
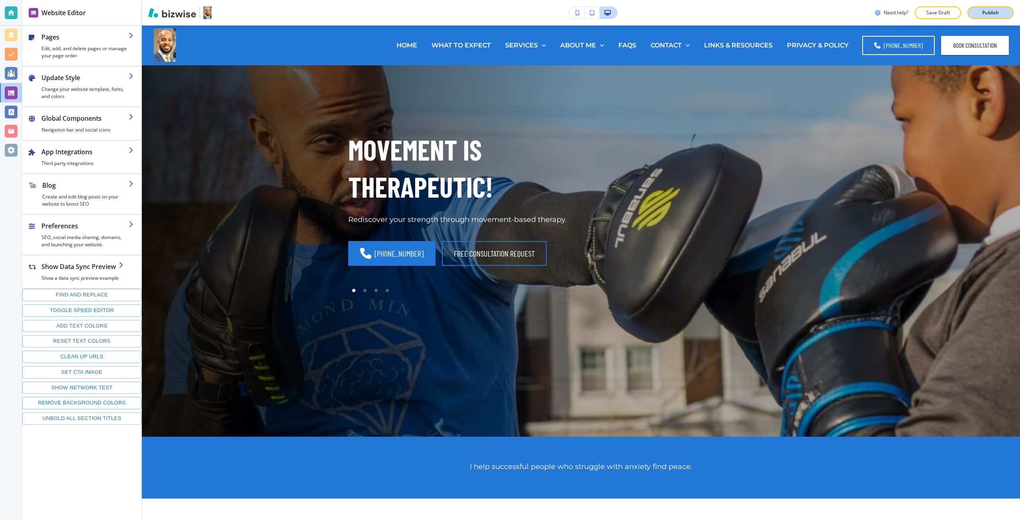
click at [975, 13] on button "Publish" at bounding box center [990, 12] width 46 height 13
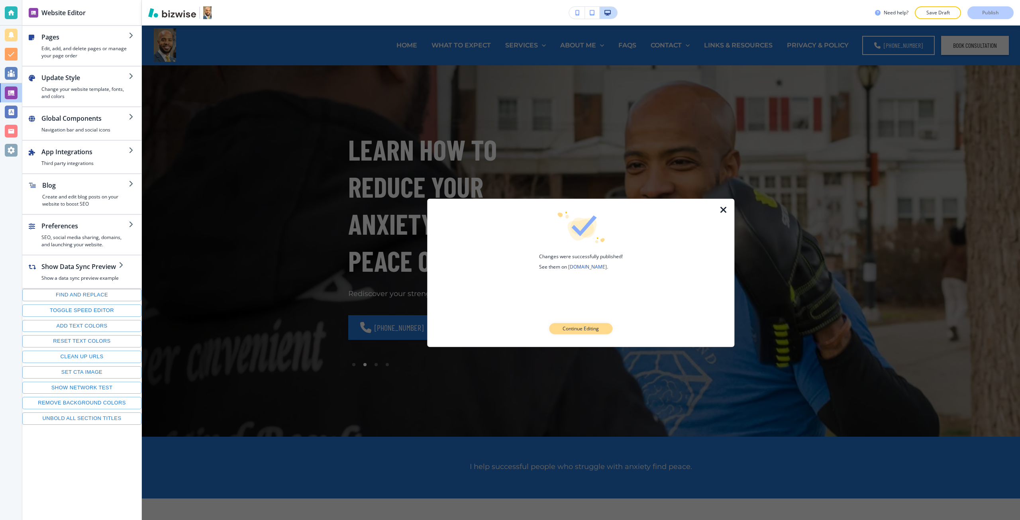
click at [566, 331] on p "Continue Editing" at bounding box center [580, 328] width 36 height 7
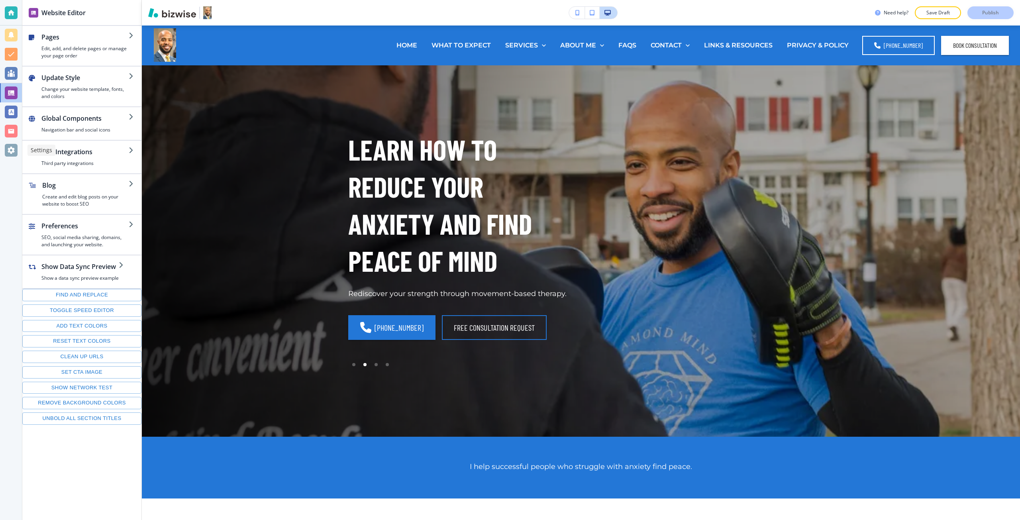
click at [13, 151] on div at bounding box center [11, 150] width 13 height 13
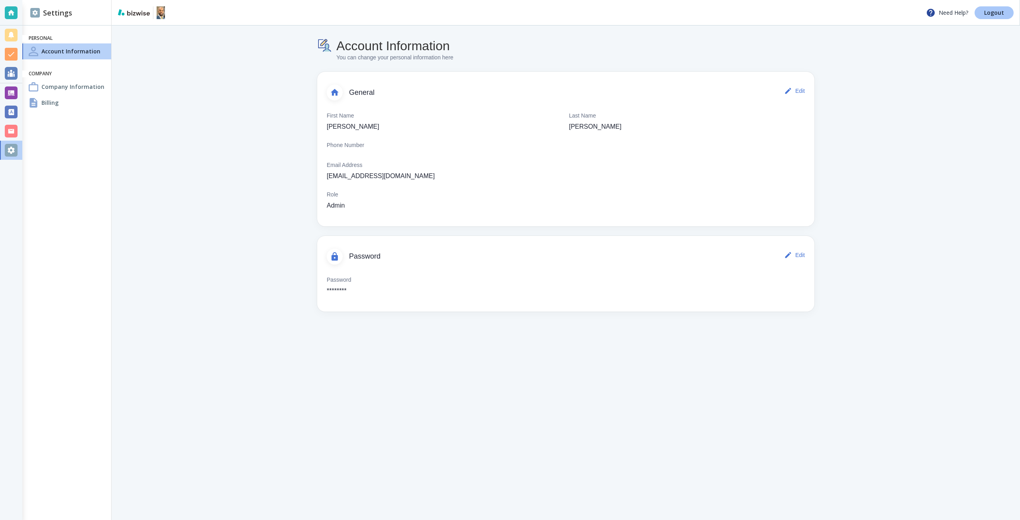
click at [999, 12] on p "Logout" at bounding box center [994, 13] width 20 height 6
